Goal: Find specific page/section: Locate a particular part of the current website

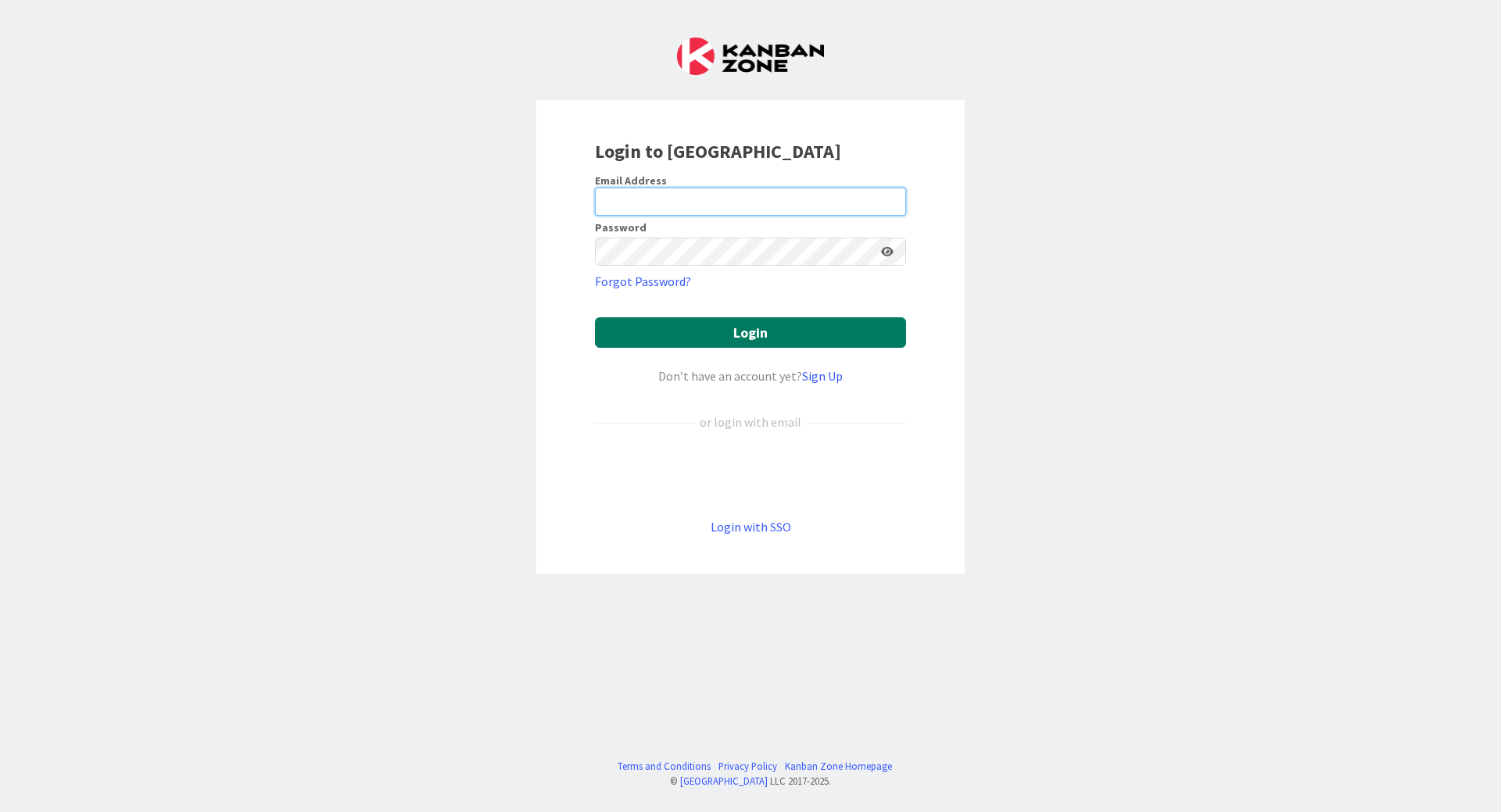
type input "[PERSON_NAME][EMAIL_ADDRESS][DOMAIN_NAME]"
click at [678, 328] on button "Login" at bounding box center [750, 332] width 311 height 30
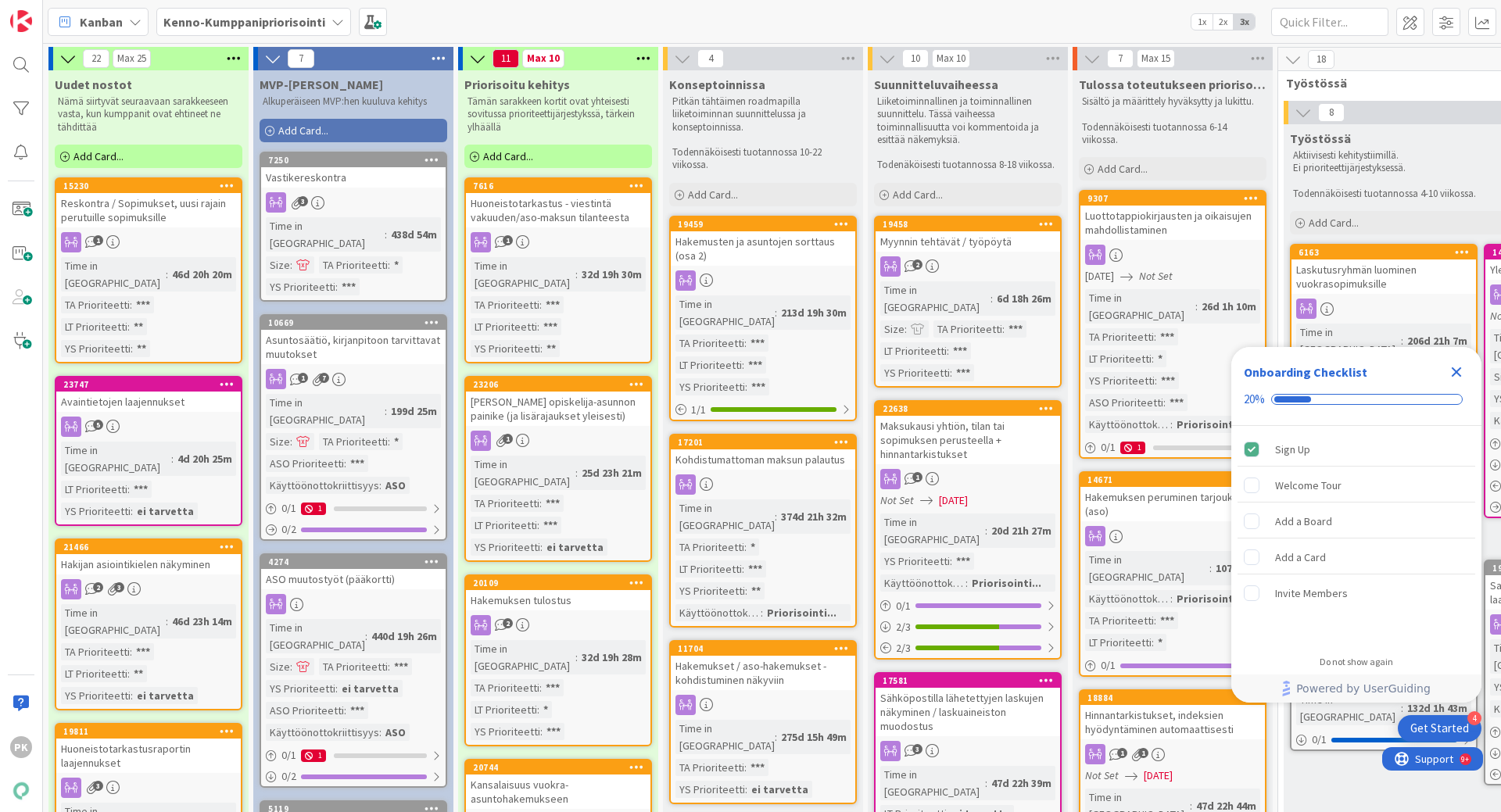
click at [1457, 371] on icon "Close Checklist" at bounding box center [1457, 373] width 10 height 10
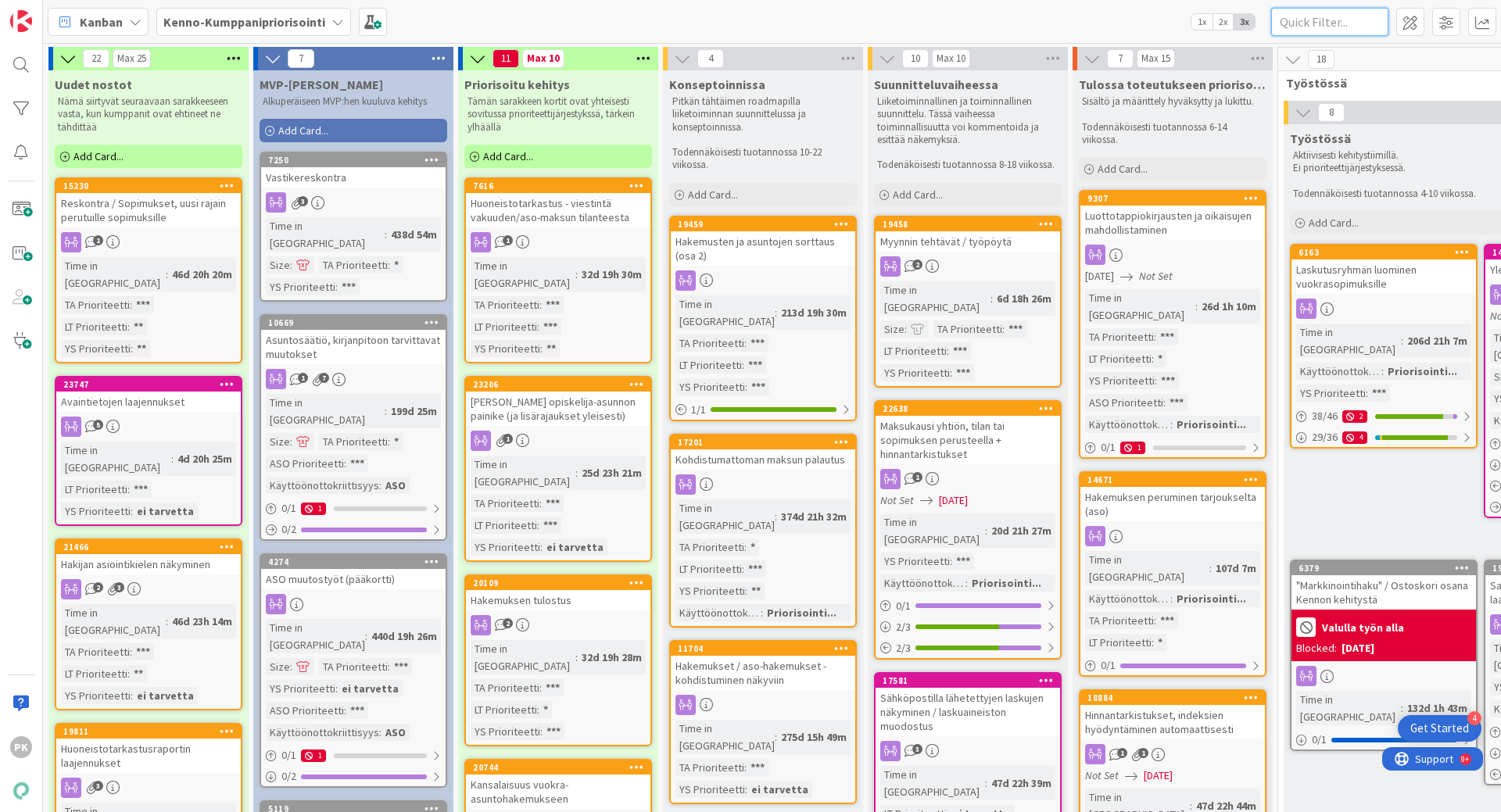
click at [1361, 21] on input "text" at bounding box center [1330, 22] width 118 height 28
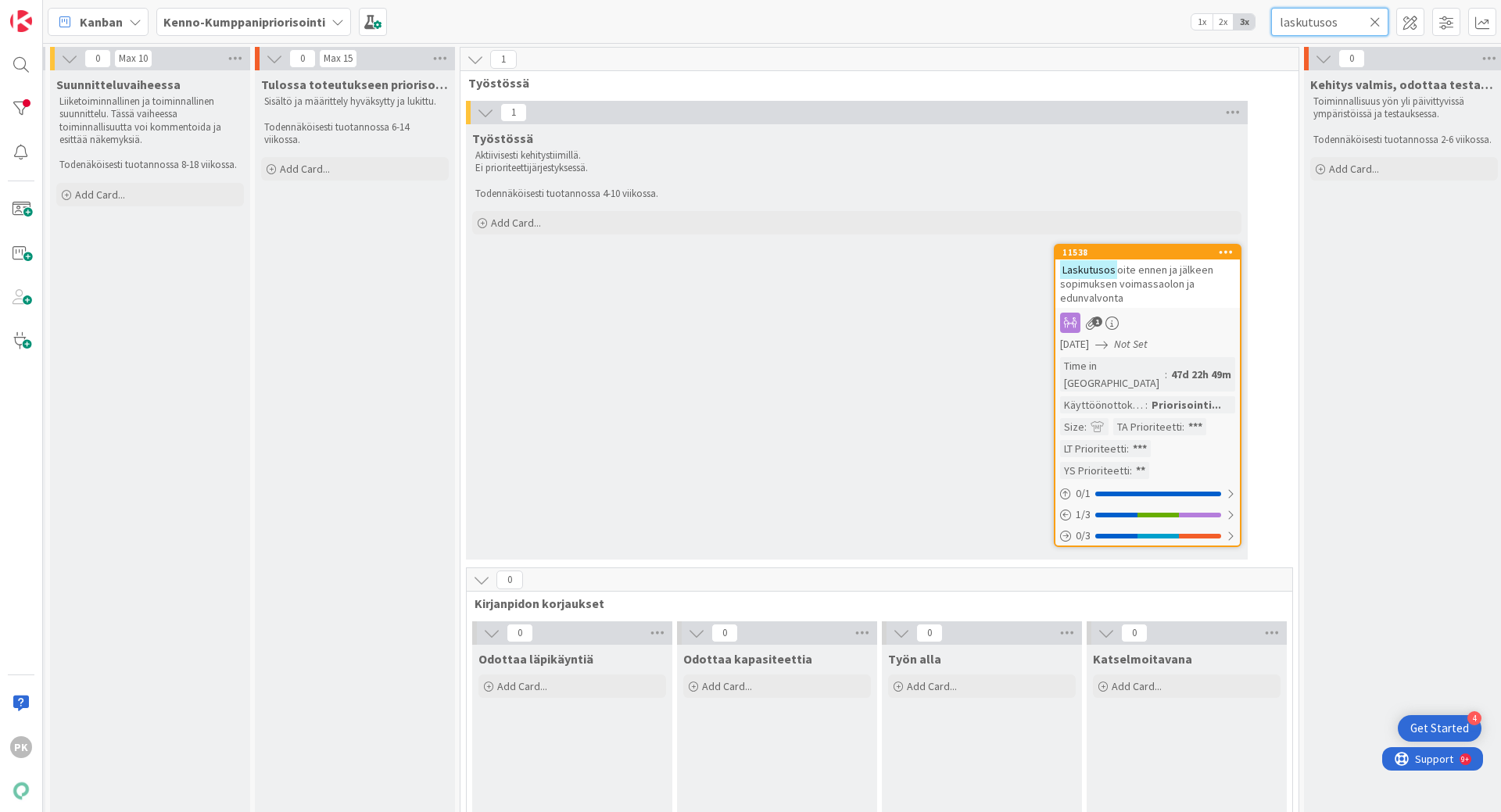
scroll to position [0, 870]
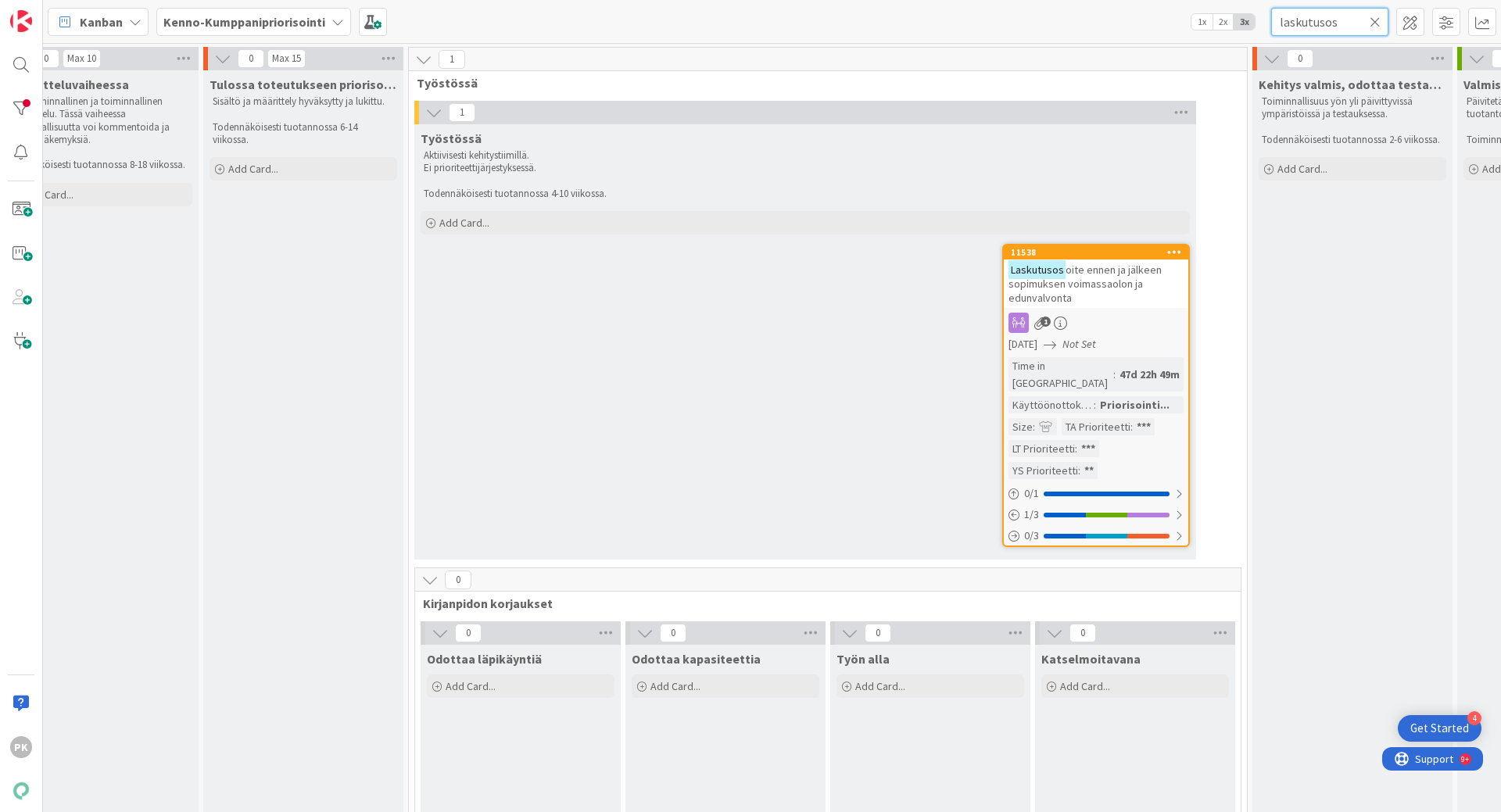
type input "laskutusos"
click at [1137, 287] on span "oite ennen ja jälkeen sopimuksen voimassaolon ja edunvalvonta" at bounding box center [1085, 283] width 153 height 42
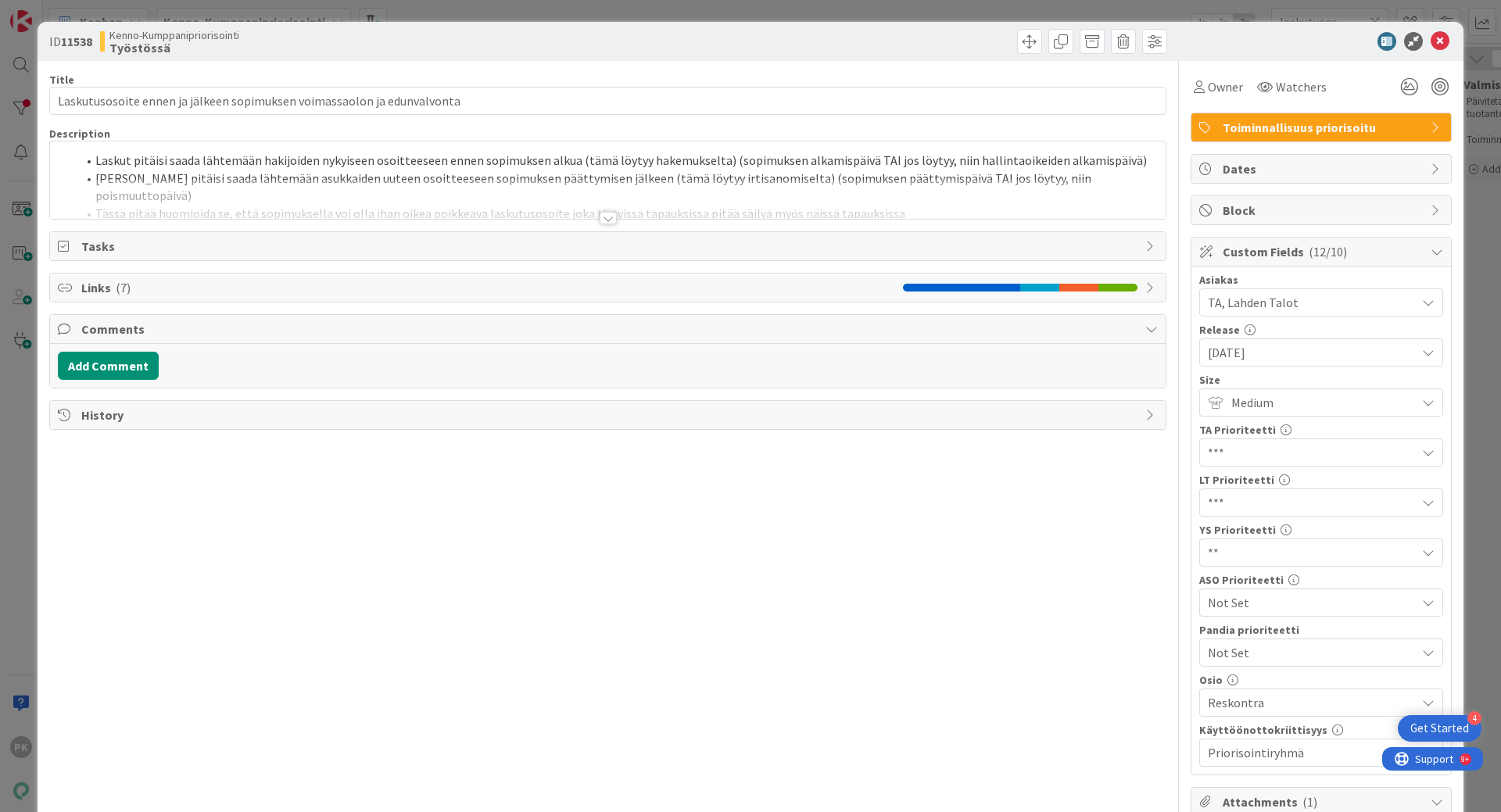
click at [602, 214] on div at bounding box center [608, 218] width 17 height 12
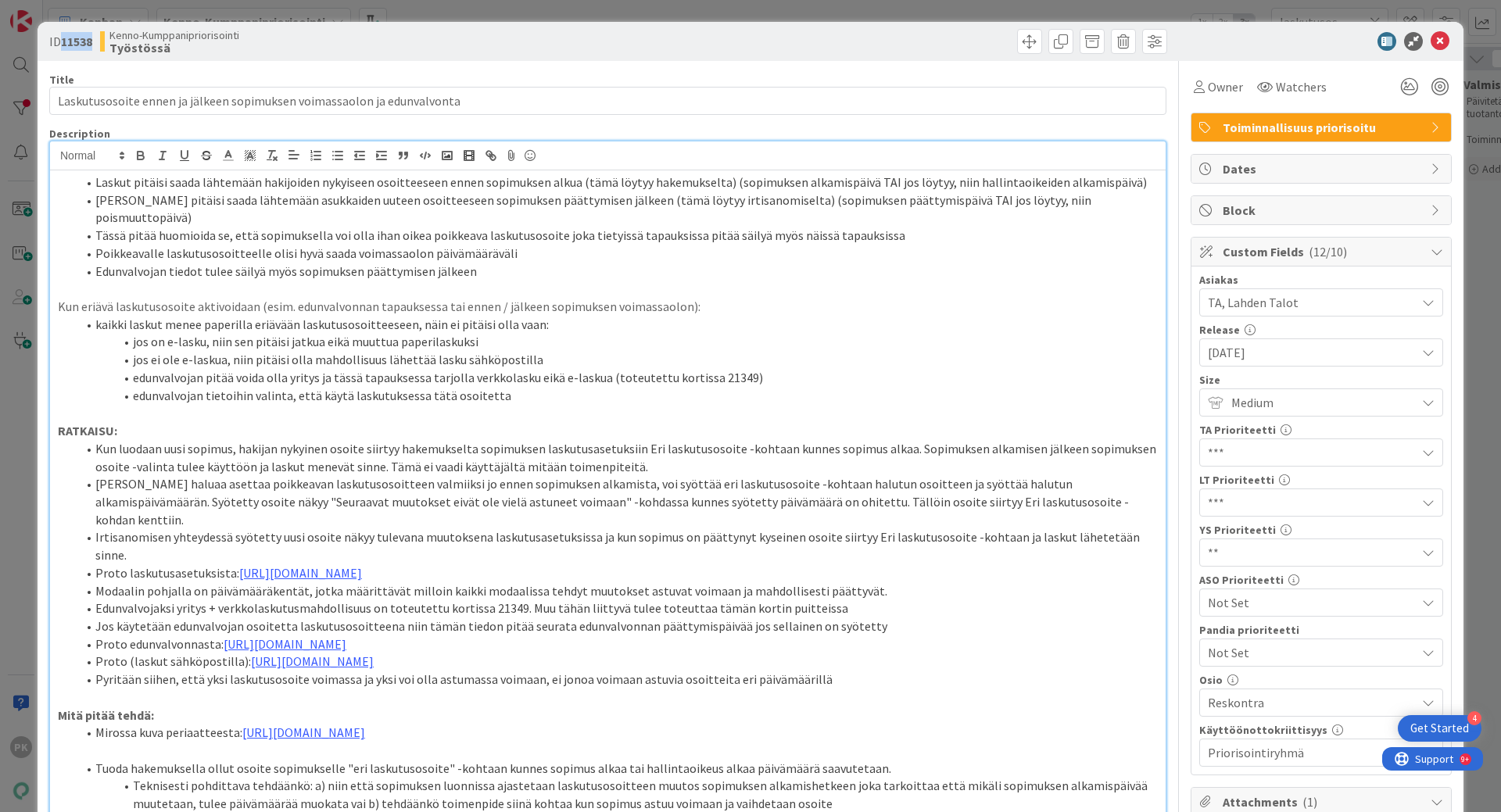
drag, startPoint x: 97, startPoint y: 40, endPoint x: 65, endPoint y: 44, distance: 32.2
click at [65, 44] on div "ID 11538 Kenno-Kumppanipriorisointi Työstössä" at bounding box center [327, 41] width 555 height 25
copy b "11538"
click at [1431, 38] on icon at bounding box center [1440, 41] width 19 height 19
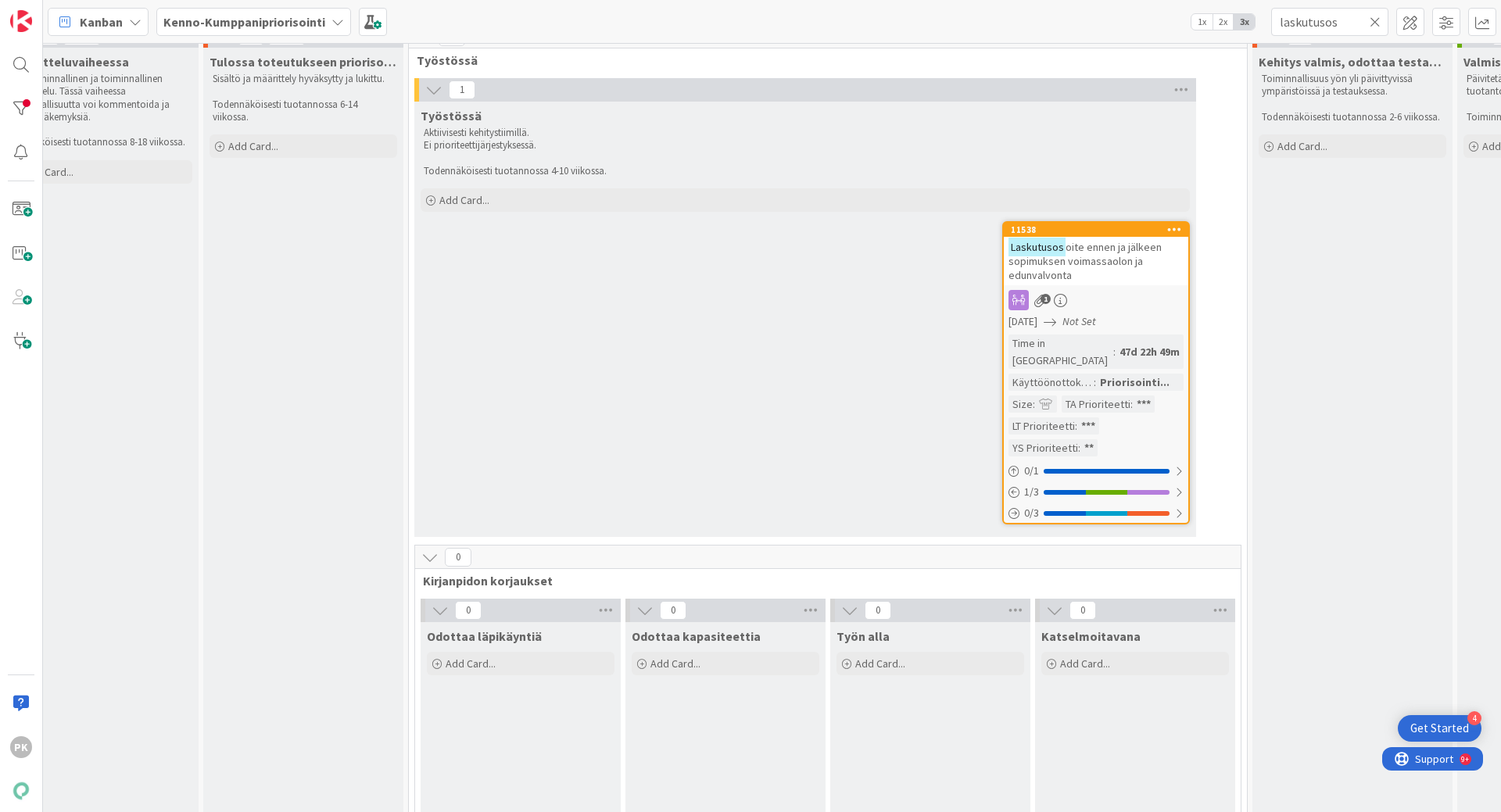
scroll to position [0, 870]
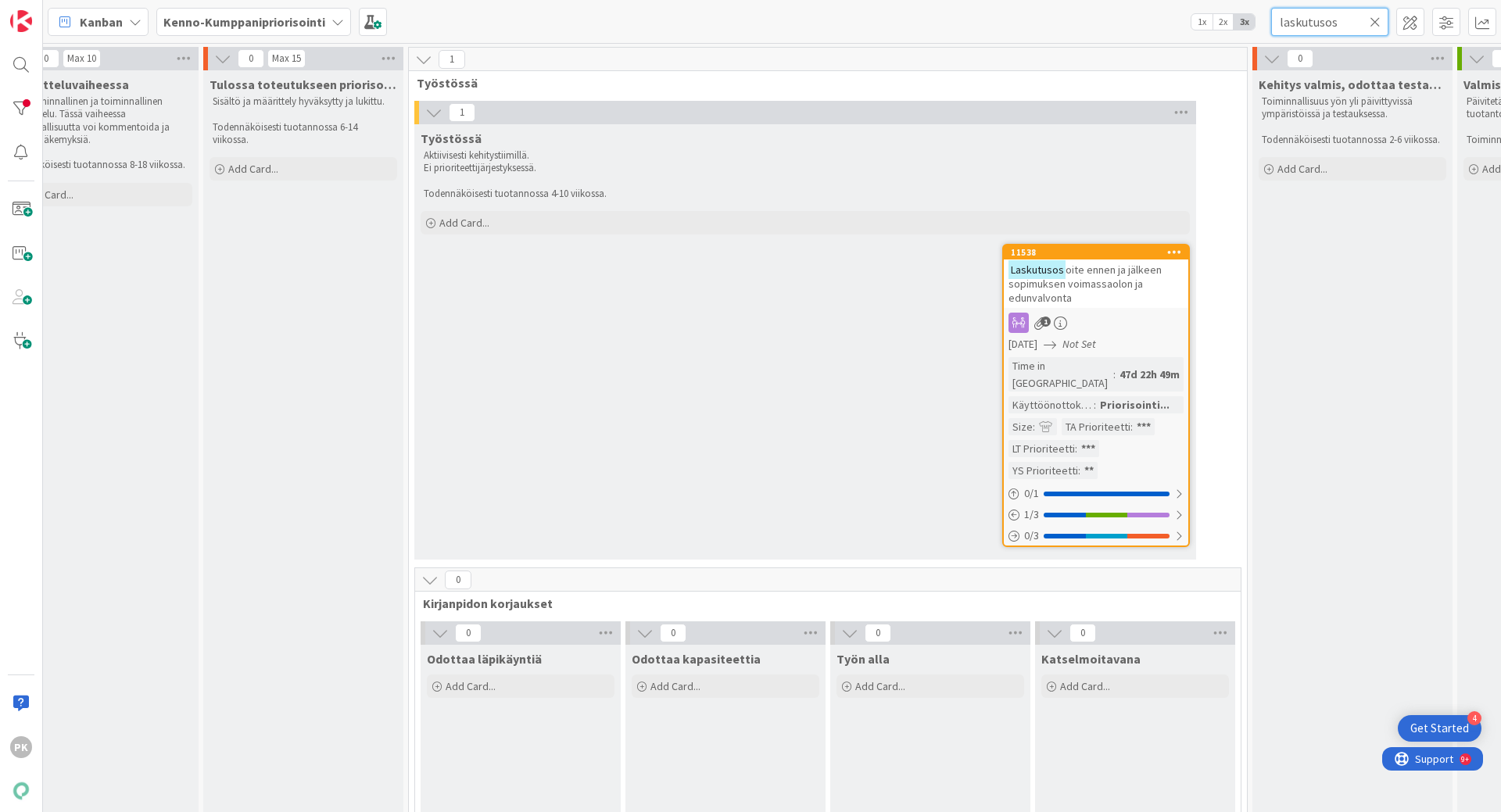
drag, startPoint x: 1338, startPoint y: 26, endPoint x: 1224, endPoint y: 24, distance: 114.0
click at [1224, 24] on div "Kanban Kenno-Kumppanipriorisointi 1x 2x 3x laskutusos" at bounding box center [772, 21] width 1458 height 43
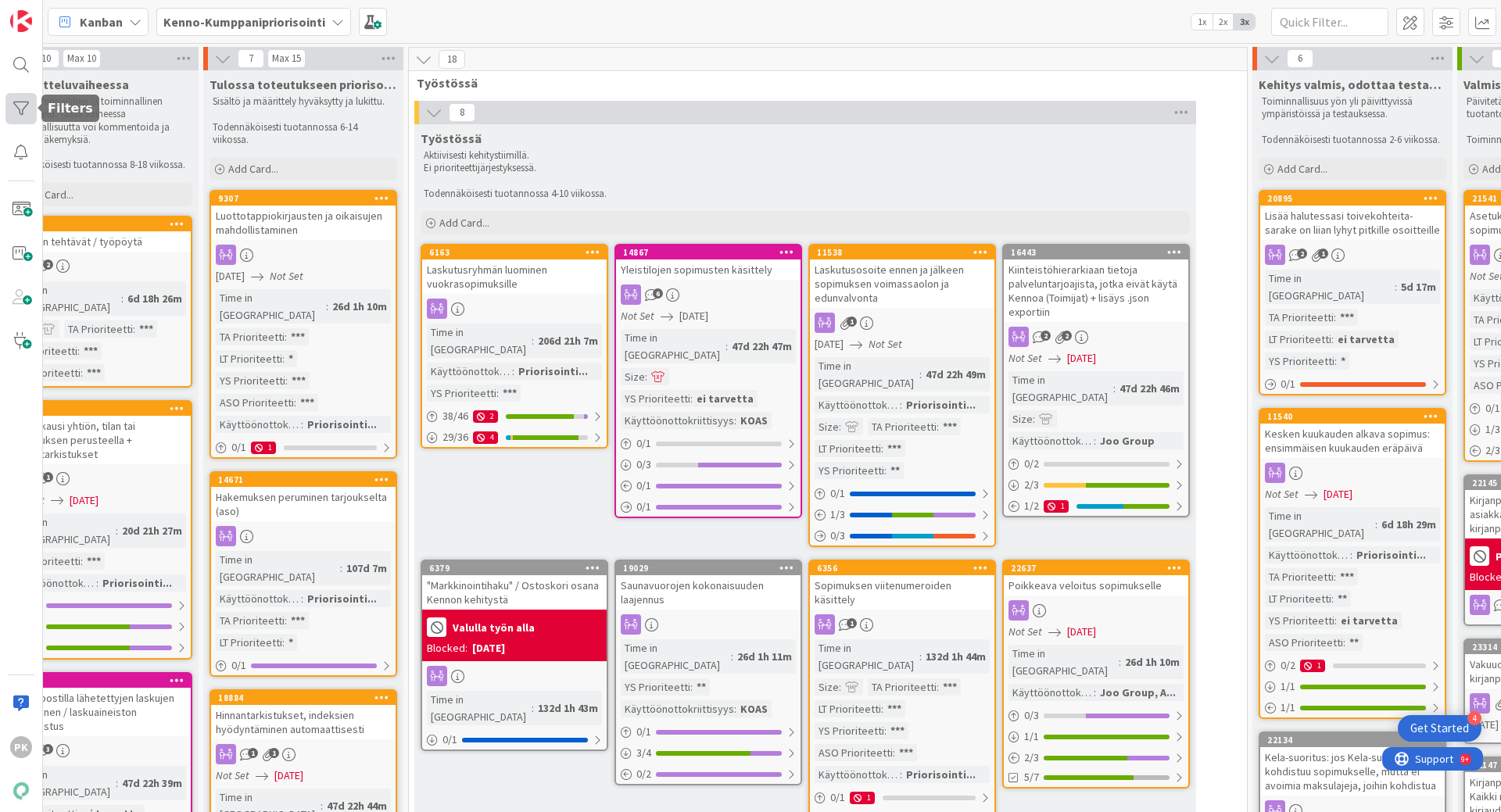
click at [21, 109] on div at bounding box center [21, 109] width 31 height 31
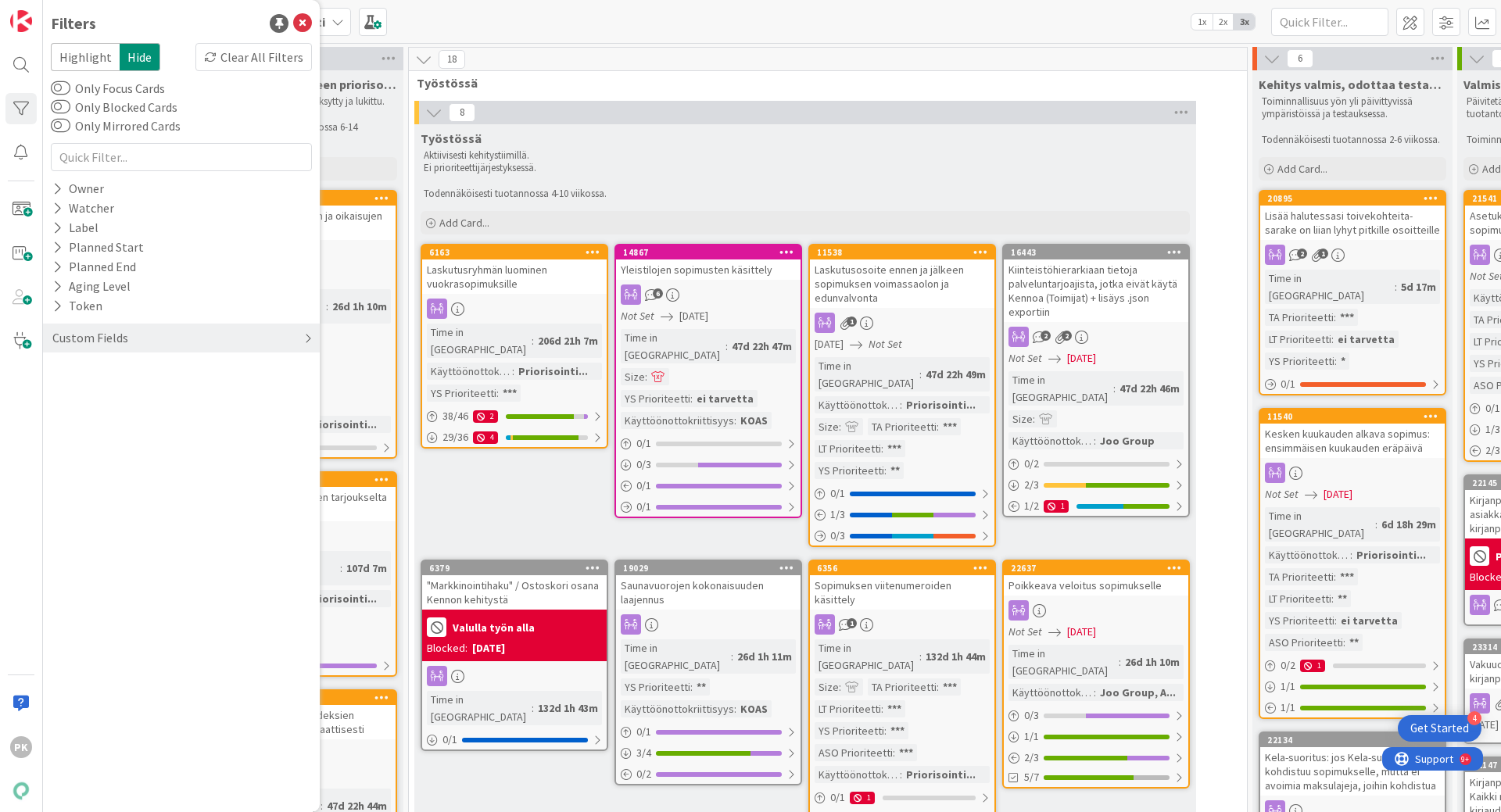
click at [132, 332] on div "Custom Fields" at bounding box center [181, 337] width 276 height 29
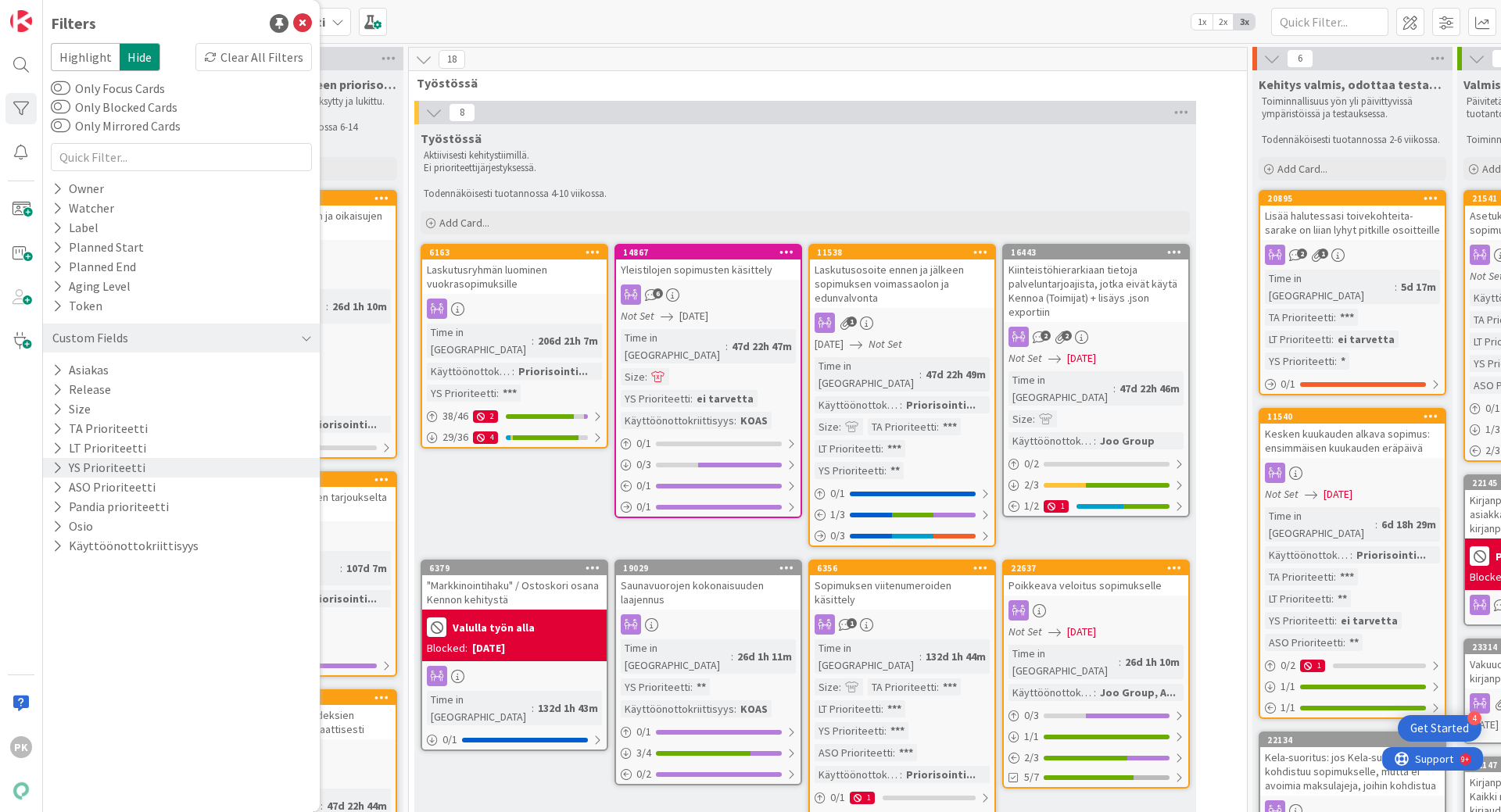
click at [74, 467] on button "YS Prioriteetti" at bounding box center [99, 468] width 96 height 20
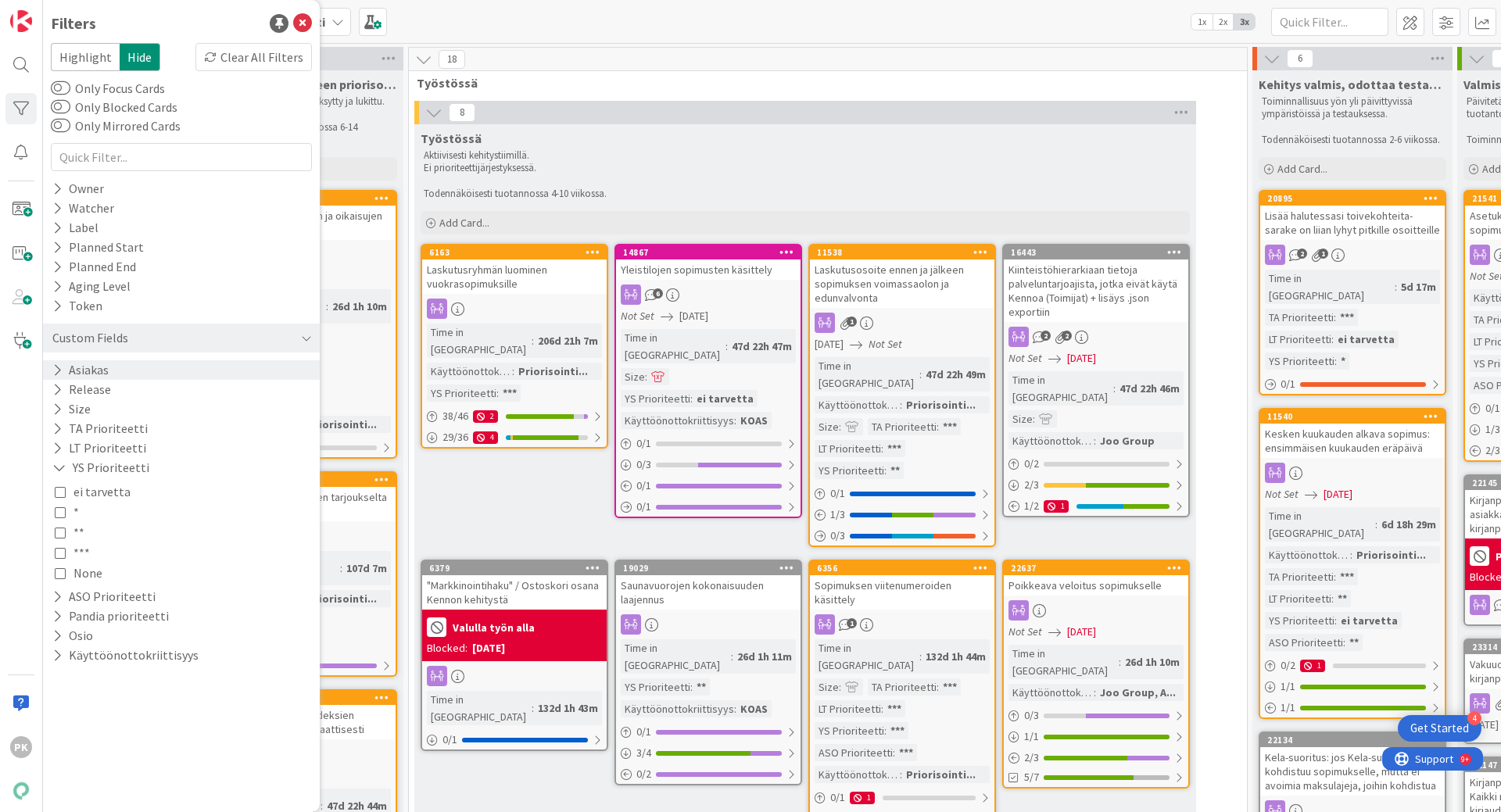
click at [86, 376] on button "Asiakas" at bounding box center [81, 370] width 59 height 20
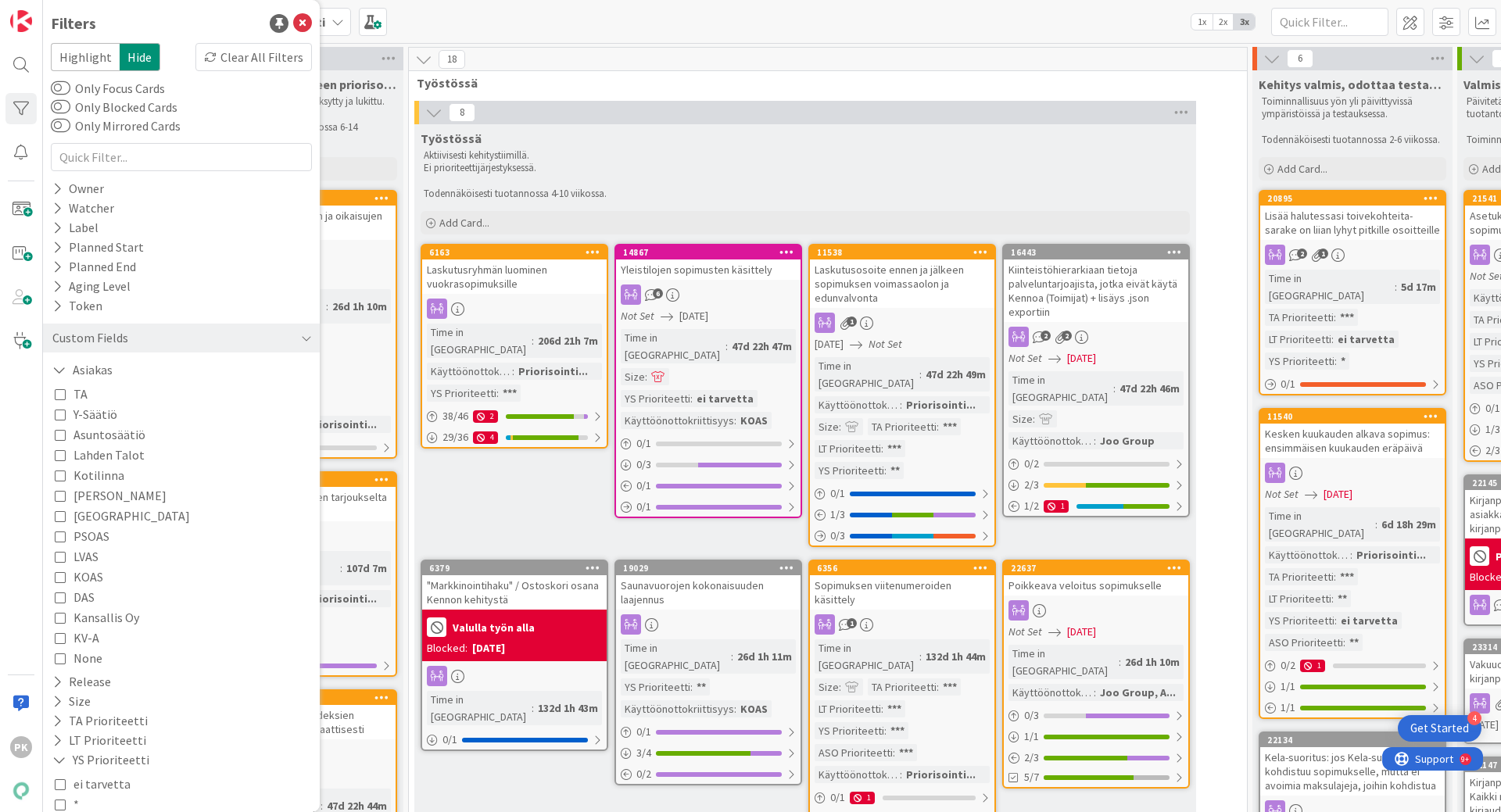
click at [58, 417] on icon at bounding box center [60, 414] width 11 height 11
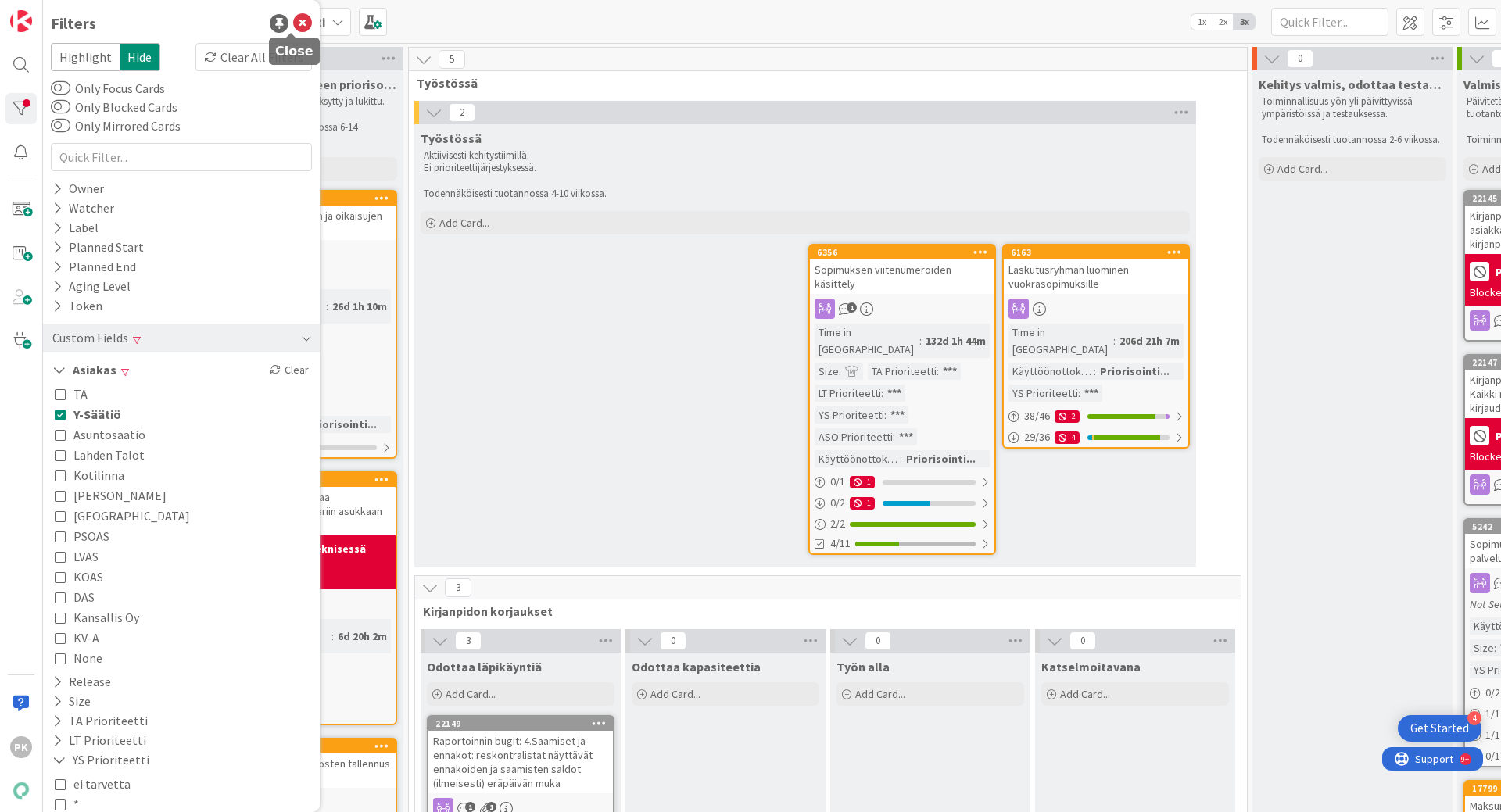
click at [293, 24] on icon at bounding box center [302, 23] width 19 height 19
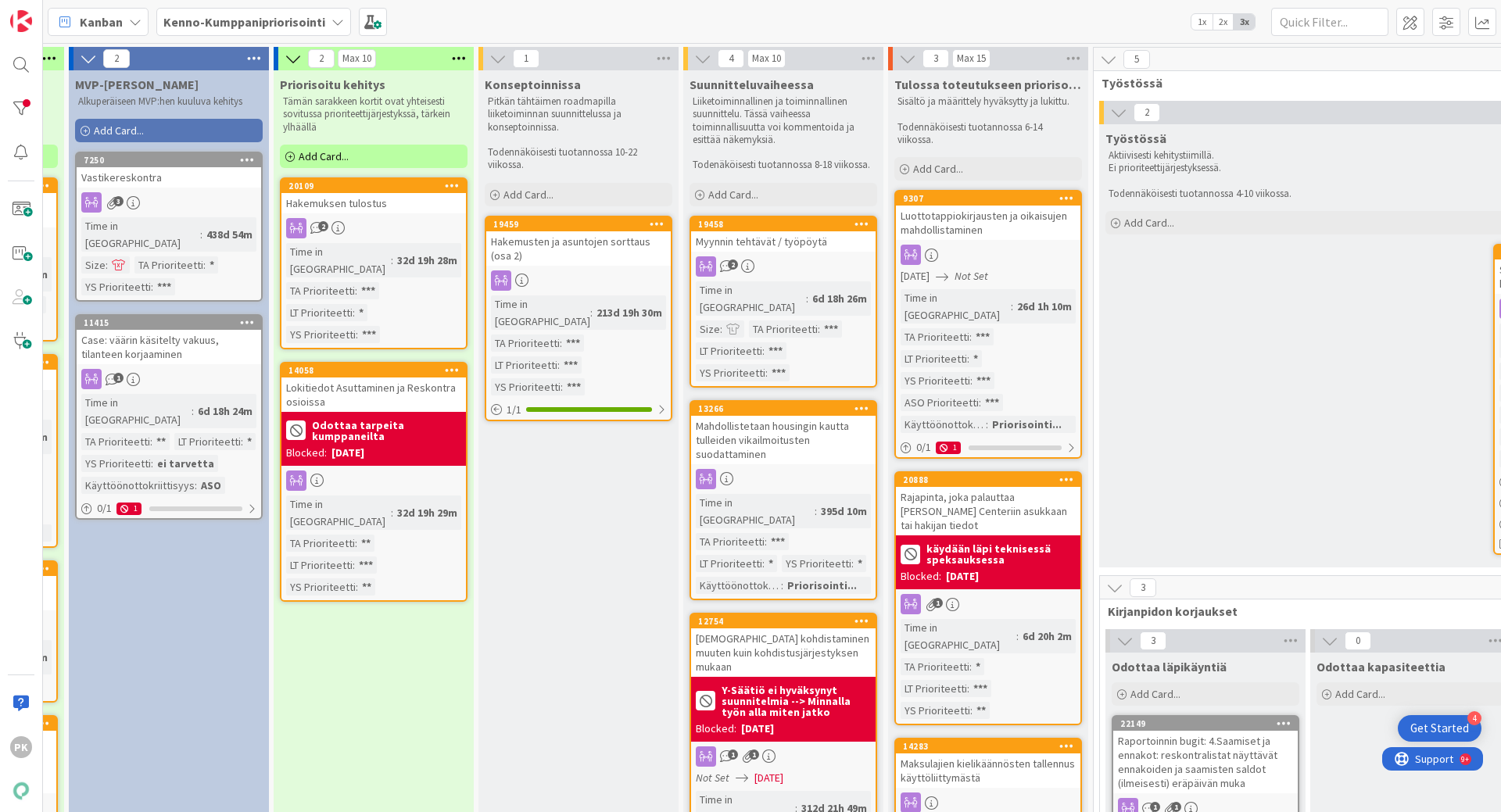
scroll to position [0, 170]
